Goal: Task Accomplishment & Management: Use online tool/utility

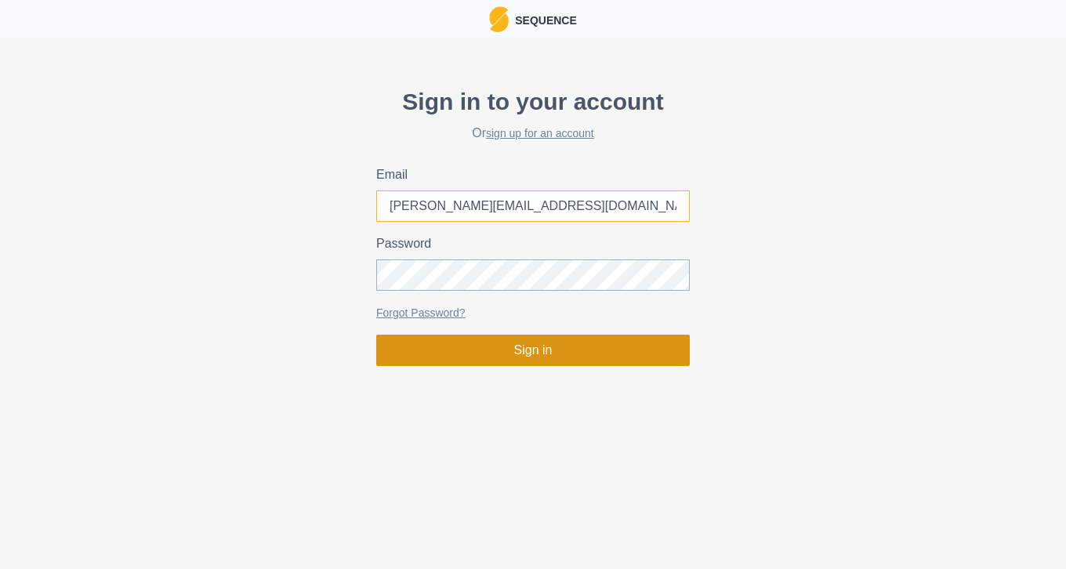
type input "[PERSON_NAME][EMAIL_ADDRESS][DOMAIN_NAME]"
click at [525, 346] on button "Sign in" at bounding box center [532, 350] width 313 height 31
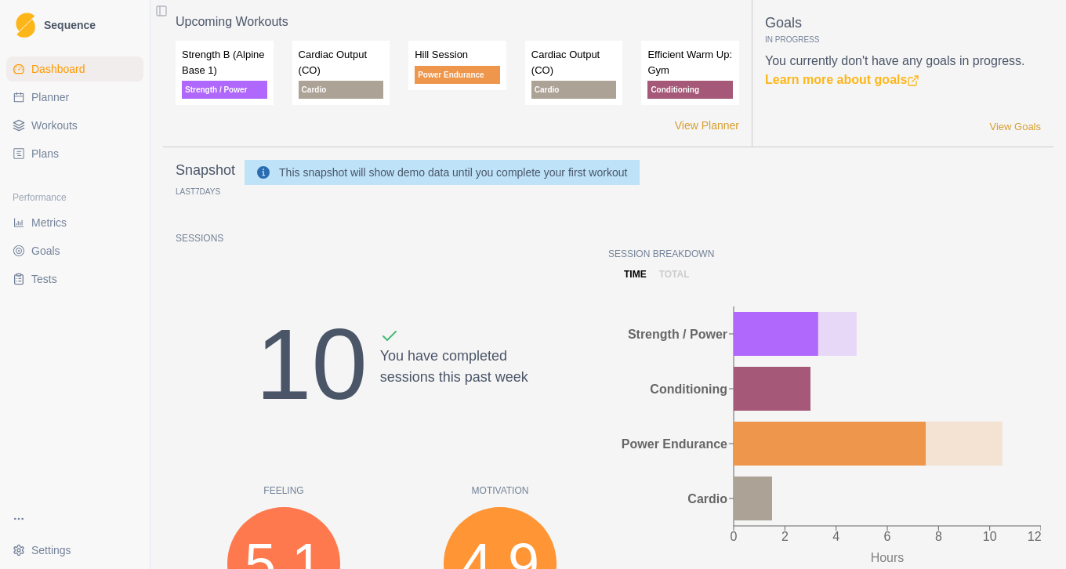
click at [49, 149] on span "Plans" at bounding box center [44, 154] width 27 height 16
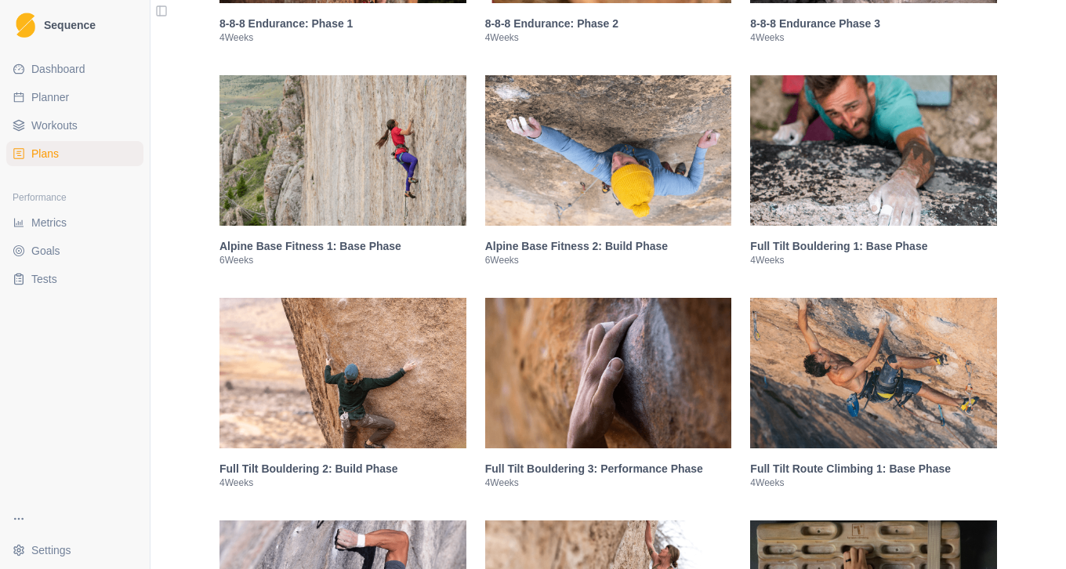
scroll to position [1230, 0]
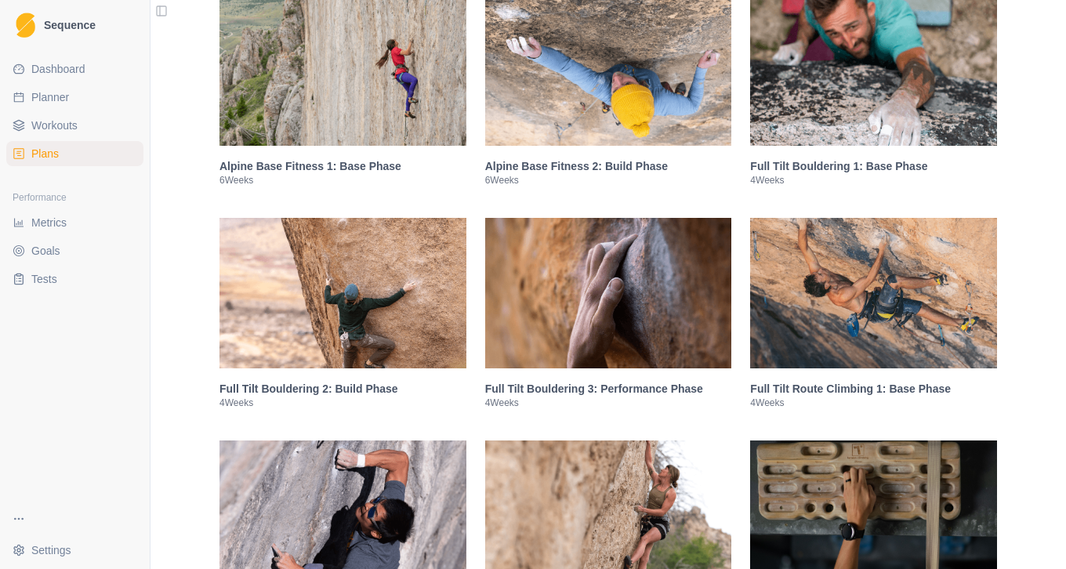
click at [1034, 331] on div "Make training simple with a plan from Climb Strong Whether you're looking to se…" at bounding box center [607, 356] width 915 height 3172
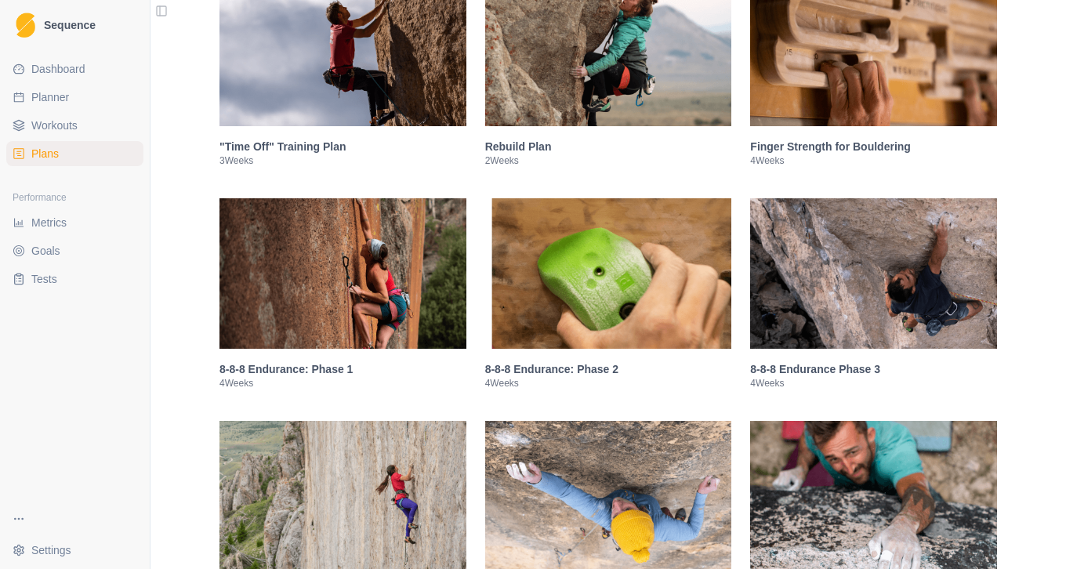
scroll to position [540, 0]
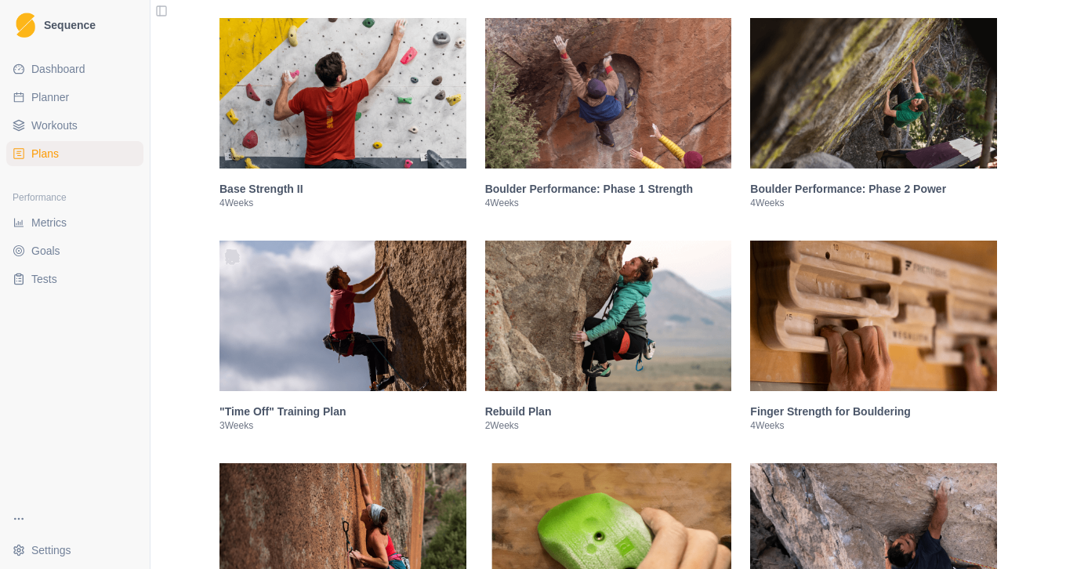
click at [935, 338] on img at bounding box center [873, 316] width 247 height 150
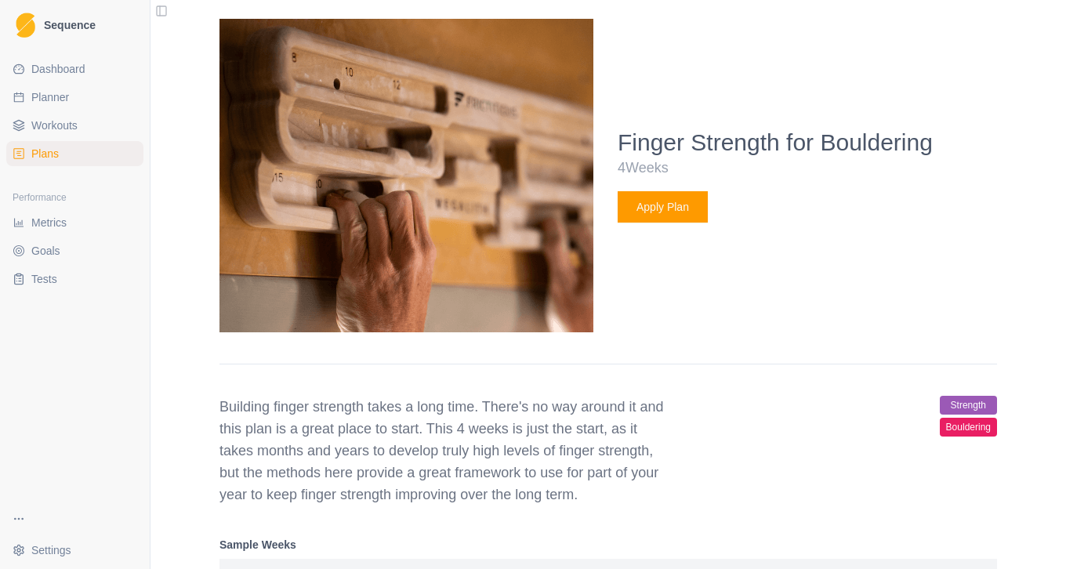
scroll to position [1022, 0]
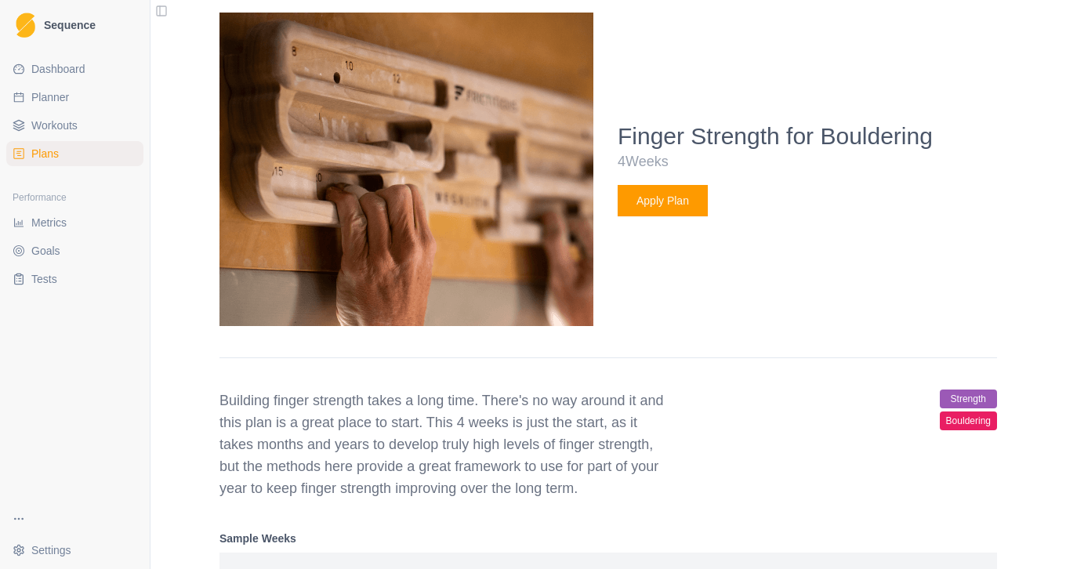
click at [649, 216] on button "Apply Plan" at bounding box center [662, 200] width 90 height 31
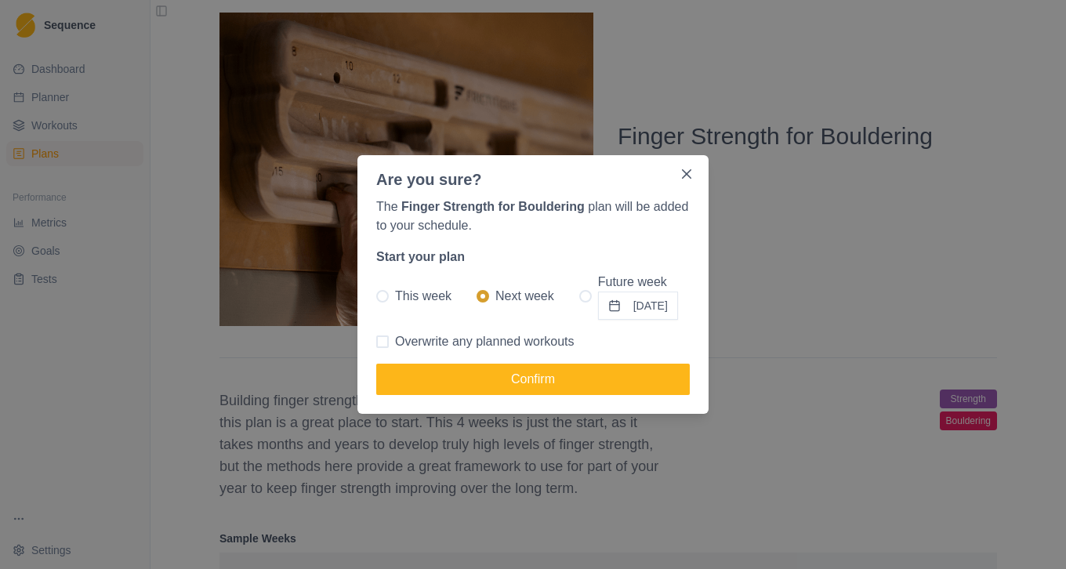
click at [433, 342] on span "Overwrite any planned workouts" at bounding box center [484, 341] width 179 height 19
click at [376, 342] on input "Overwrite any planned workouts" at bounding box center [375, 342] width 1 height 1
checkbox input "true"
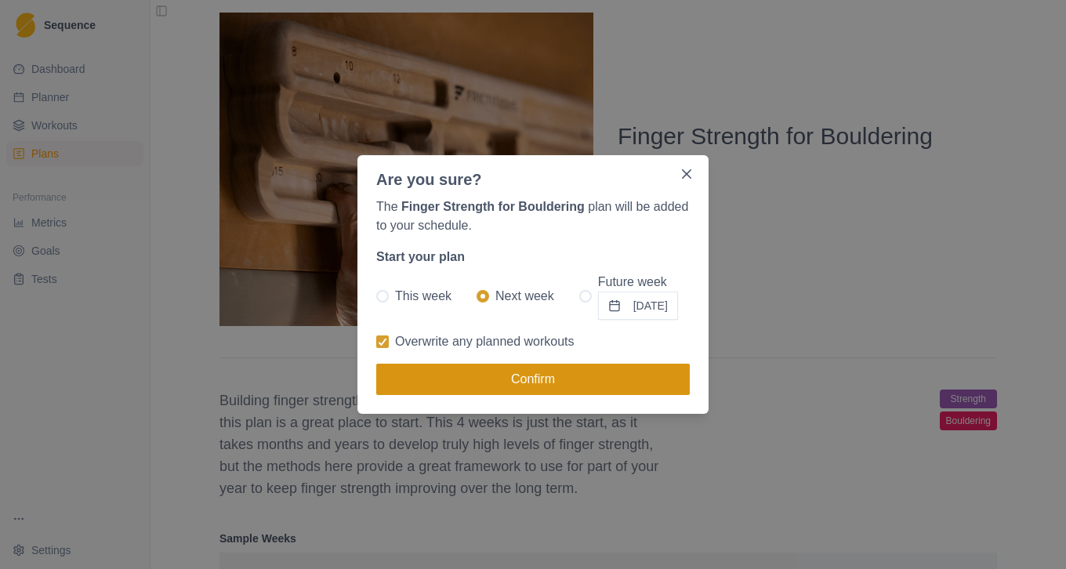
click at [541, 375] on button "Confirm" at bounding box center [532, 379] width 313 height 31
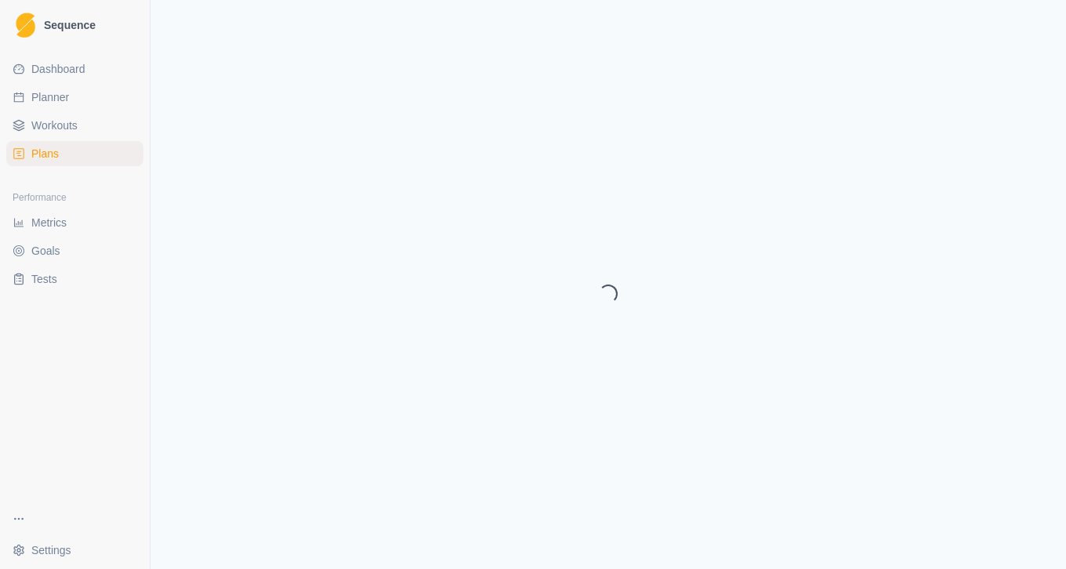
select select "month"
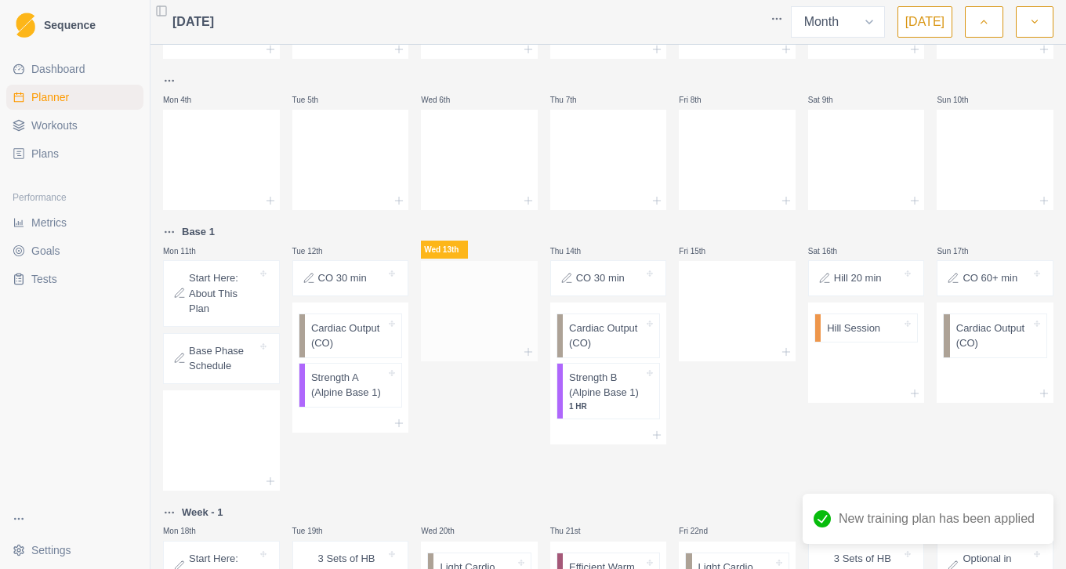
scroll to position [133, 0]
click at [217, 355] on p "Base Phase Schedule" at bounding box center [223, 357] width 68 height 31
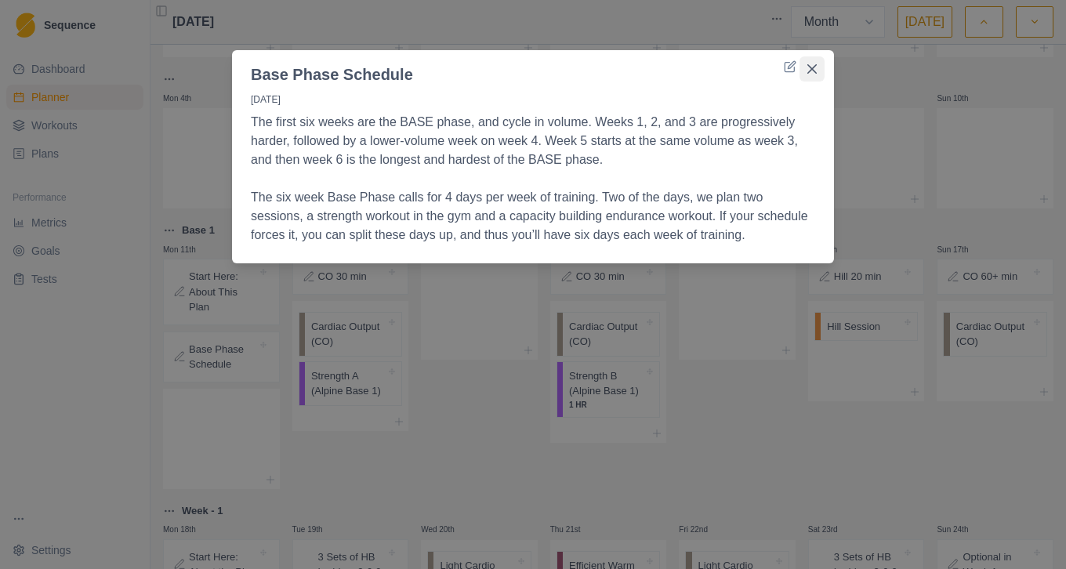
click at [809, 65] on icon "Close" at bounding box center [811, 68] width 9 height 9
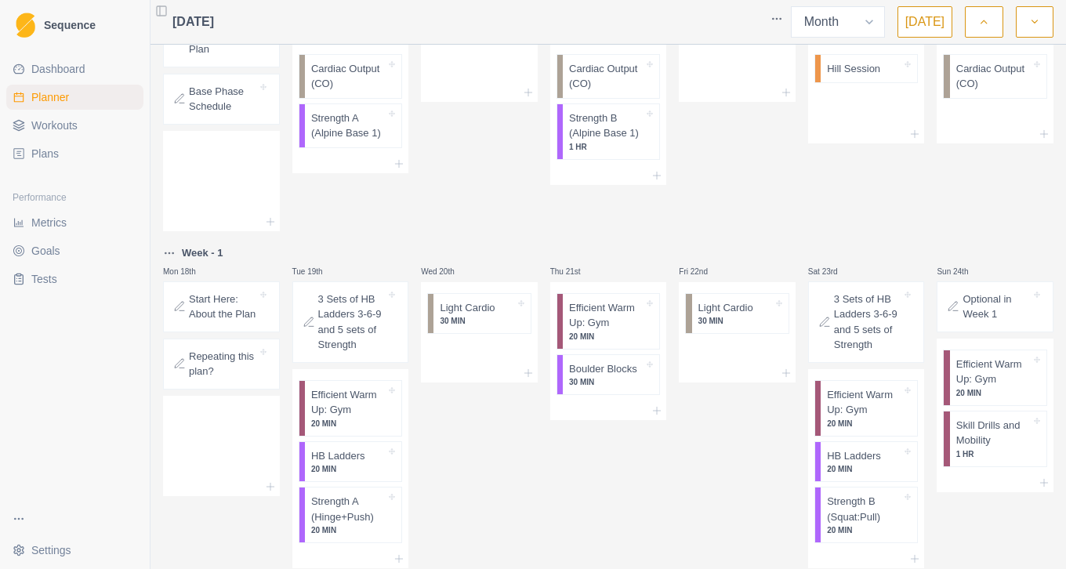
scroll to position [392, 0]
click at [331, 516] on p "Strength A (Hinge+Push)" at bounding box center [348, 508] width 74 height 31
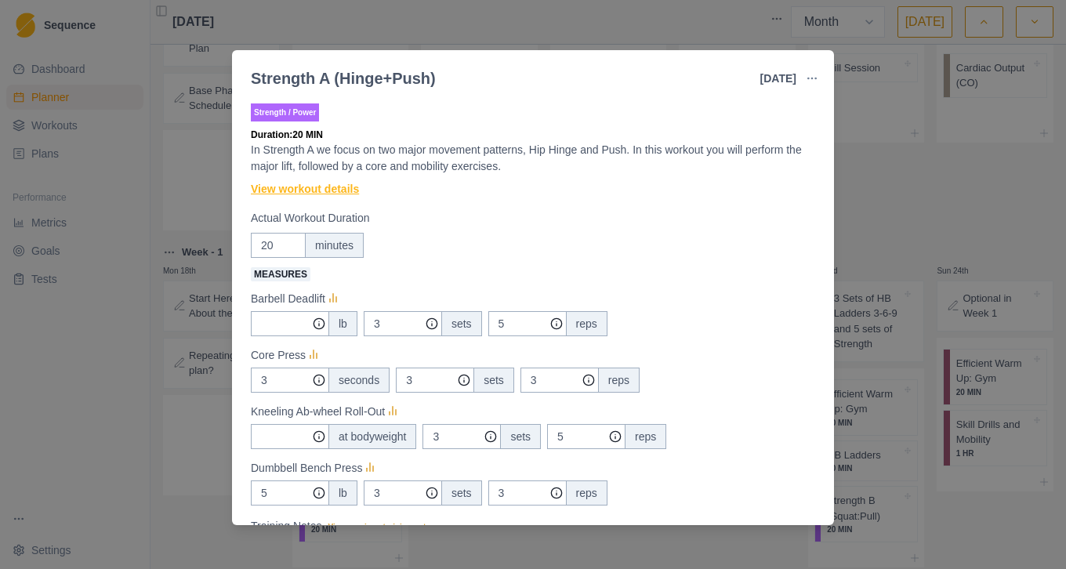
click at [341, 190] on link "View workout details" at bounding box center [305, 189] width 108 height 16
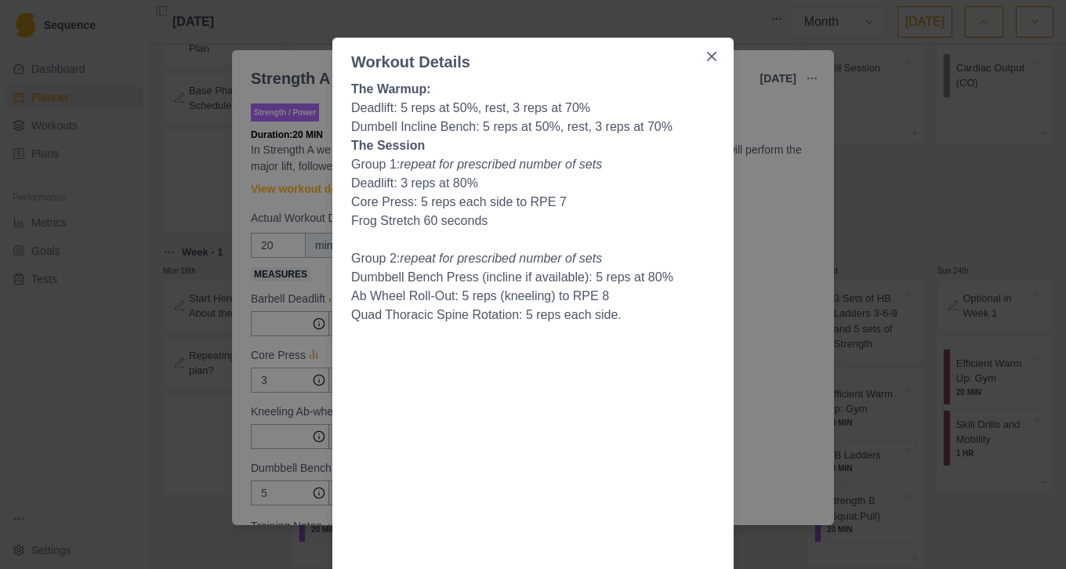
scroll to position [0, 0]
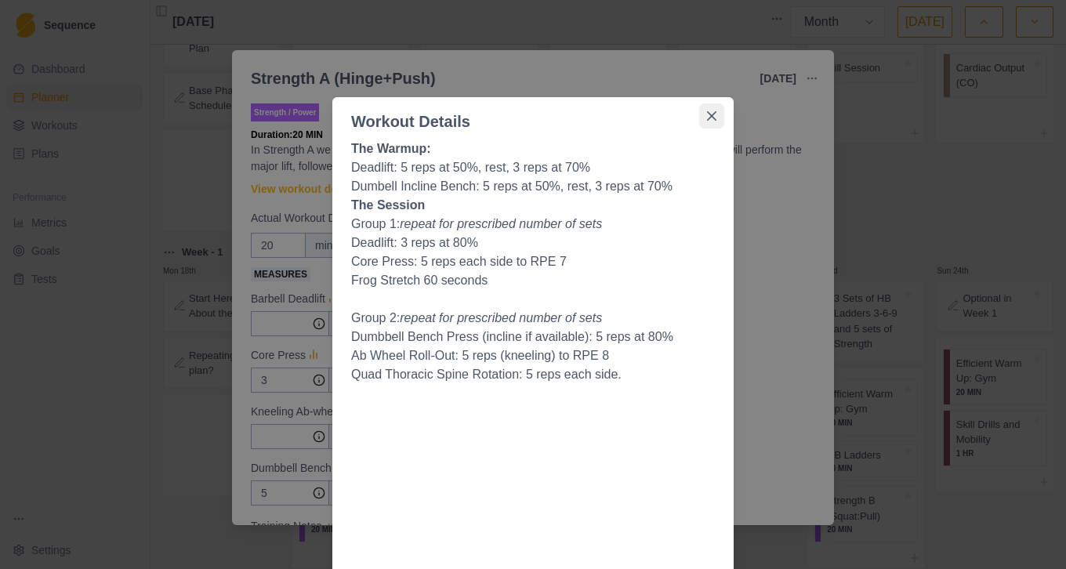
click at [707, 121] on button "Close" at bounding box center [711, 115] width 25 height 25
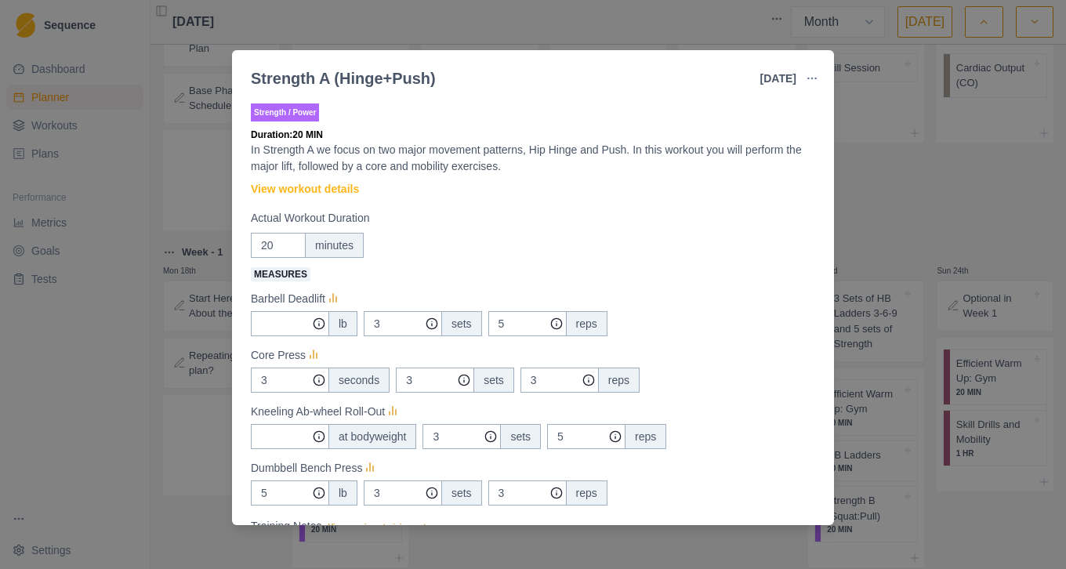
click at [935, 214] on div "Strength A (Hinge+Push) [DATE] Link To Goal View Workout Metrics Edit Original …" at bounding box center [533, 284] width 1066 height 569
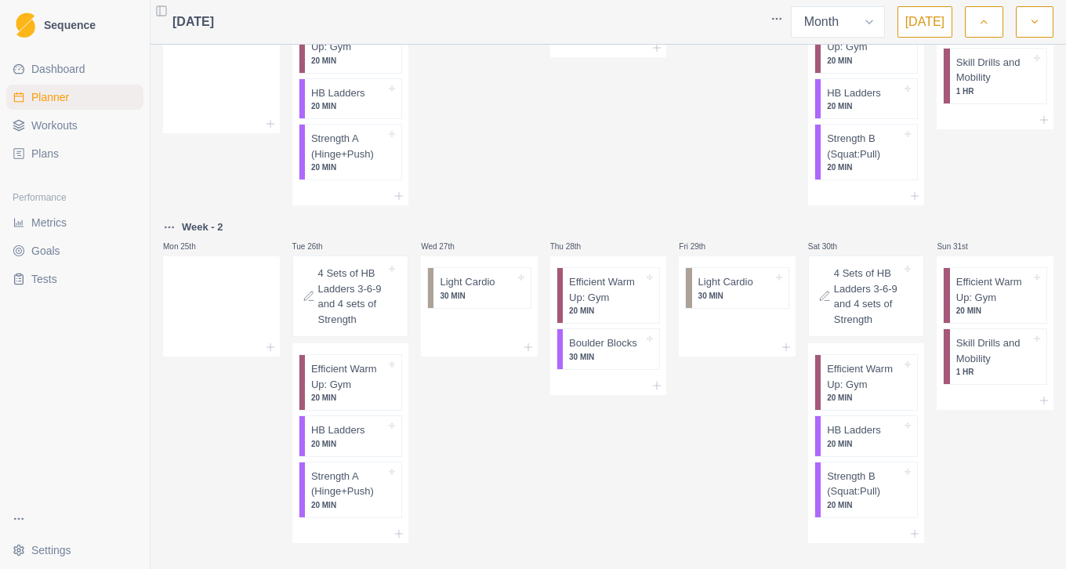
scroll to position [783, 0]
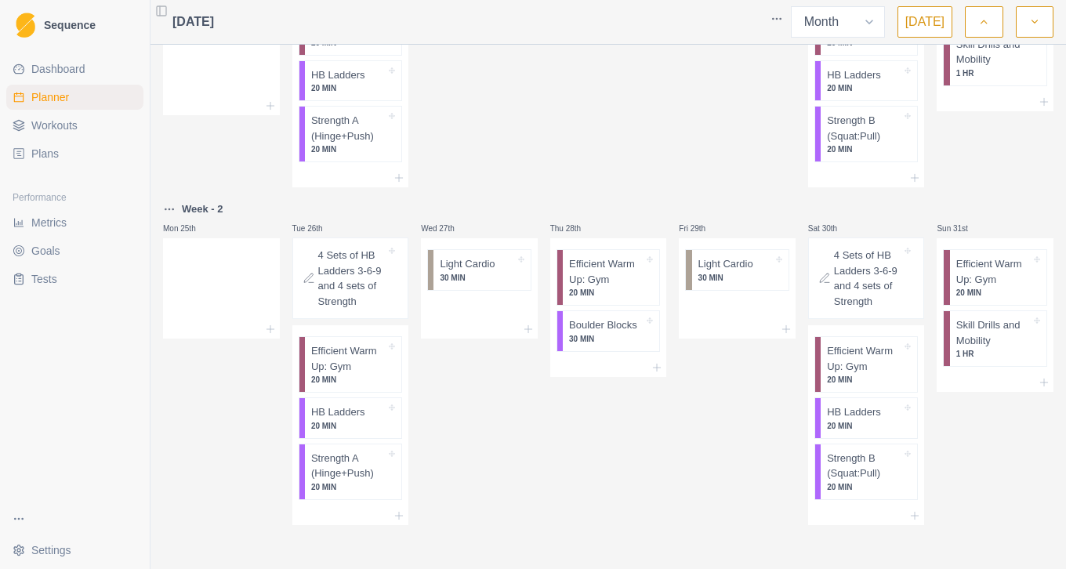
click at [741, 440] on div "Fri 29th Light Cardio 30 MIN" at bounding box center [736, 362] width 117 height 325
